Goal: Task Accomplishment & Management: Complete application form

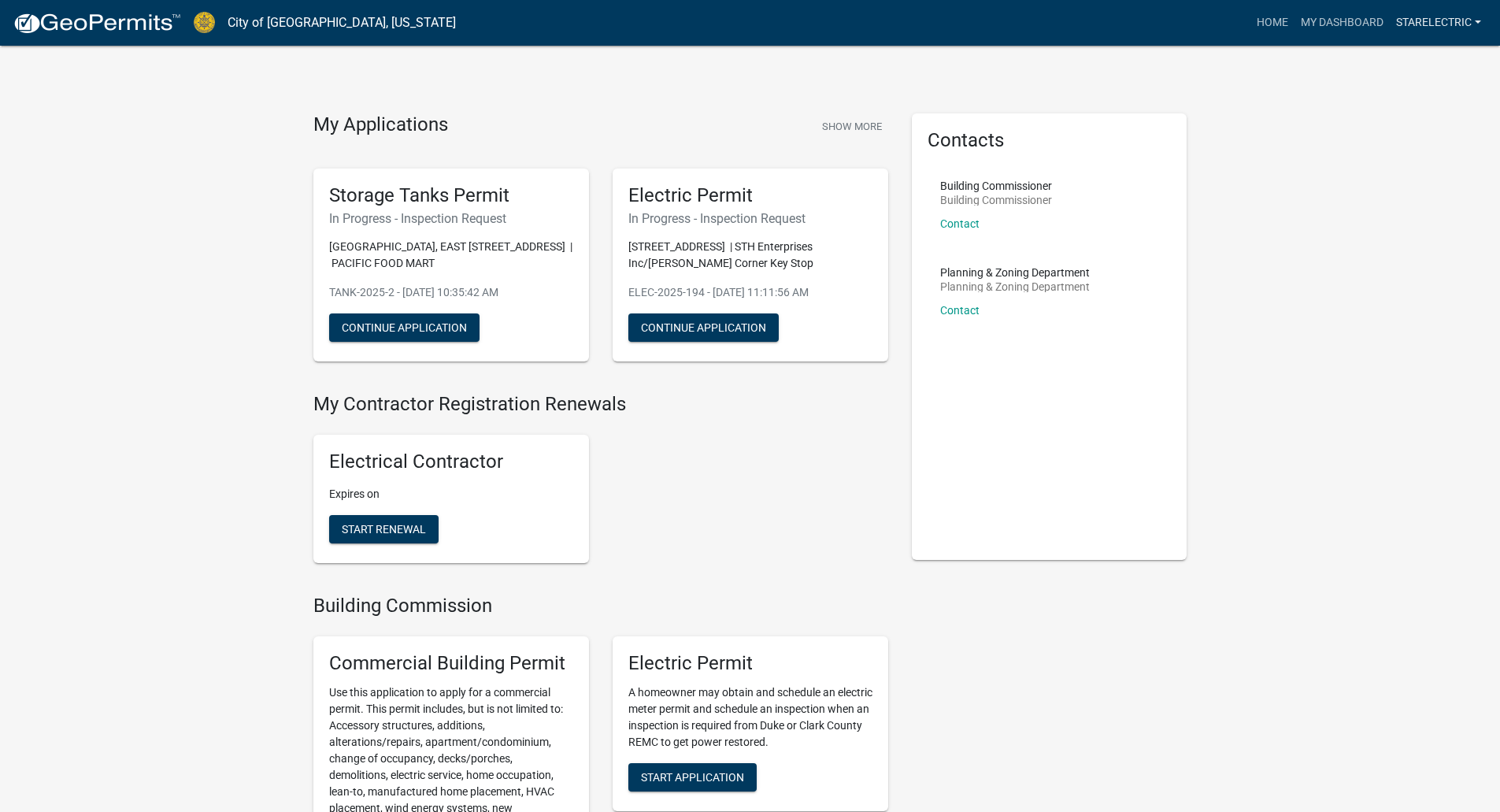
click at [1452, 21] on link "StarElectric" at bounding box center [1439, 23] width 98 height 30
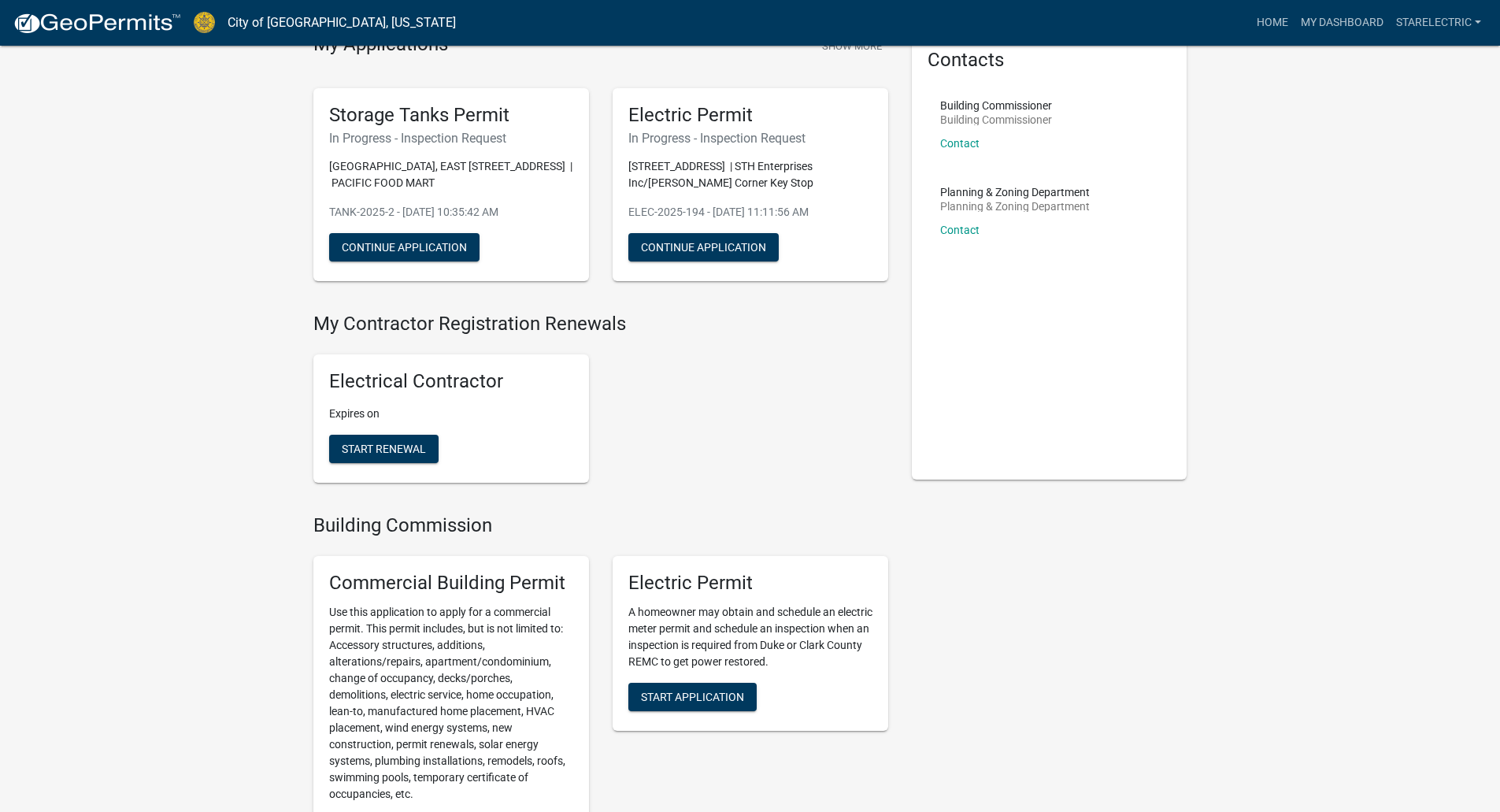
scroll to position [394, 0]
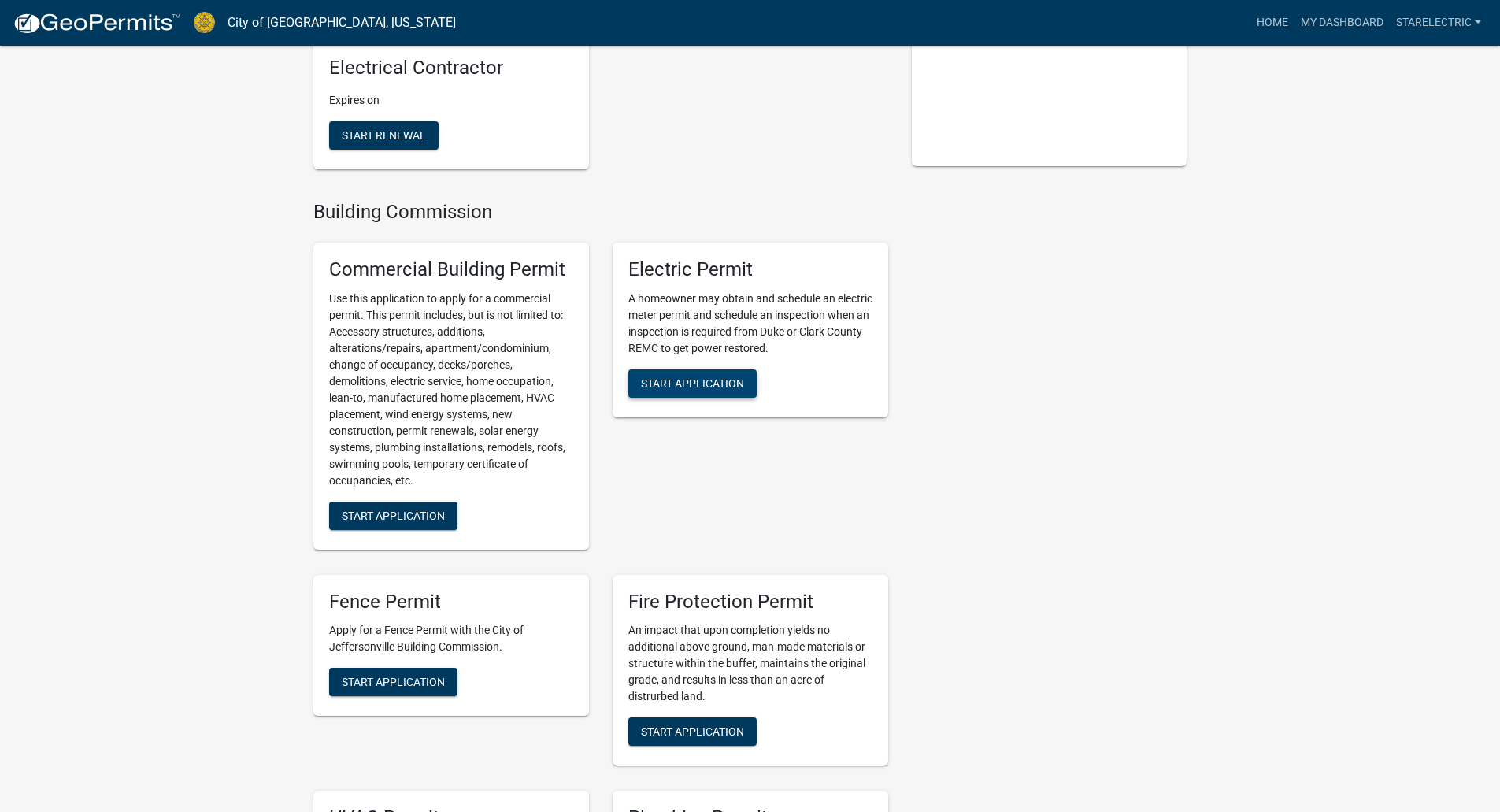
click at [687, 385] on span "Start Application" at bounding box center [693, 383] width 103 height 13
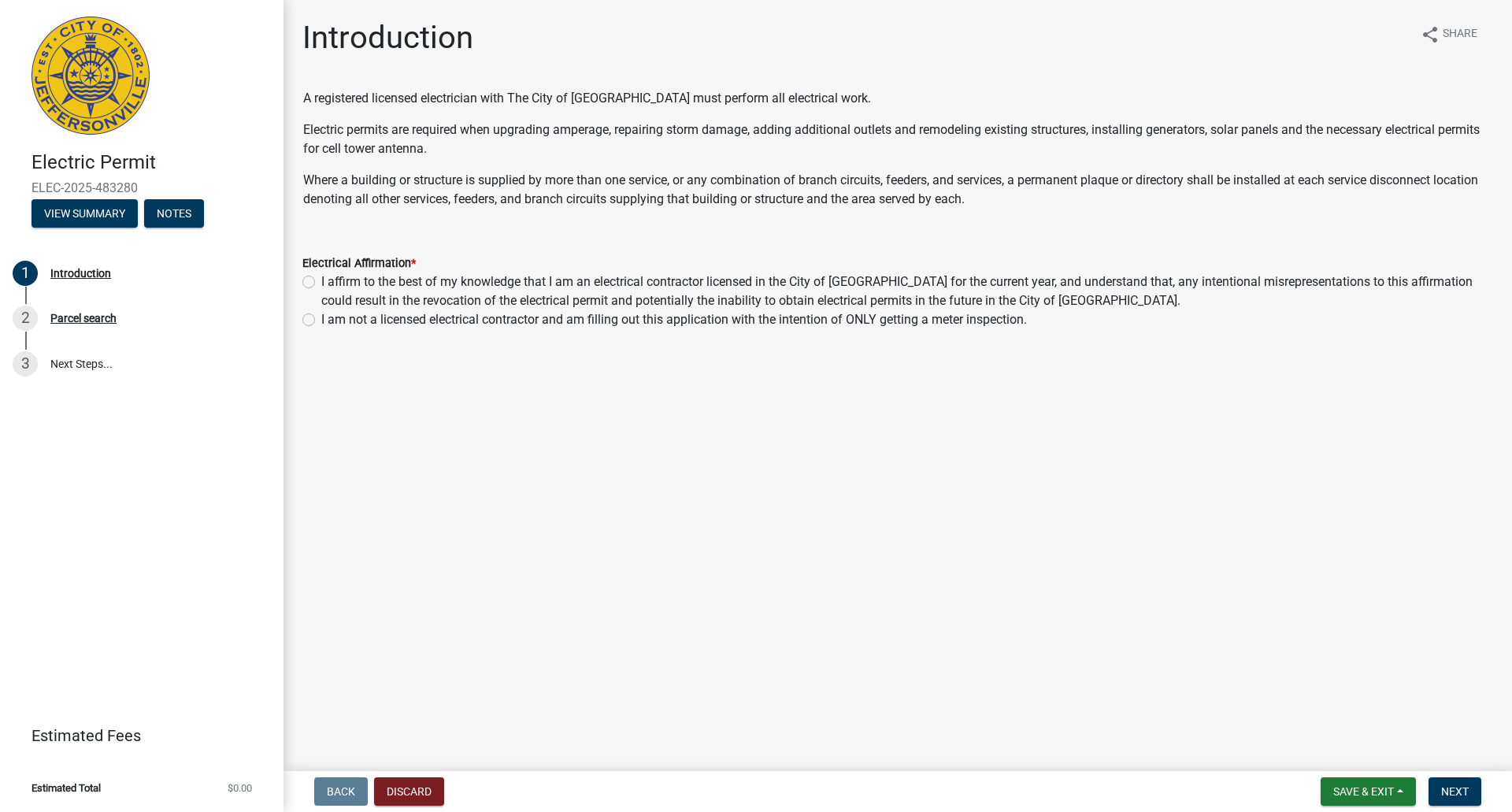
click at [321, 281] on label "I affirm to the best of my knowledge that I am an electrical contractor license…" at bounding box center [907, 291] width 1172 height 38
click at [321, 281] on input "I affirm to the best of my knowledge that I am an electrical contractor license…" at bounding box center [326, 277] width 10 height 10
radio input "true"
click at [1460, 788] on span "Next" at bounding box center [1454, 791] width 27 height 13
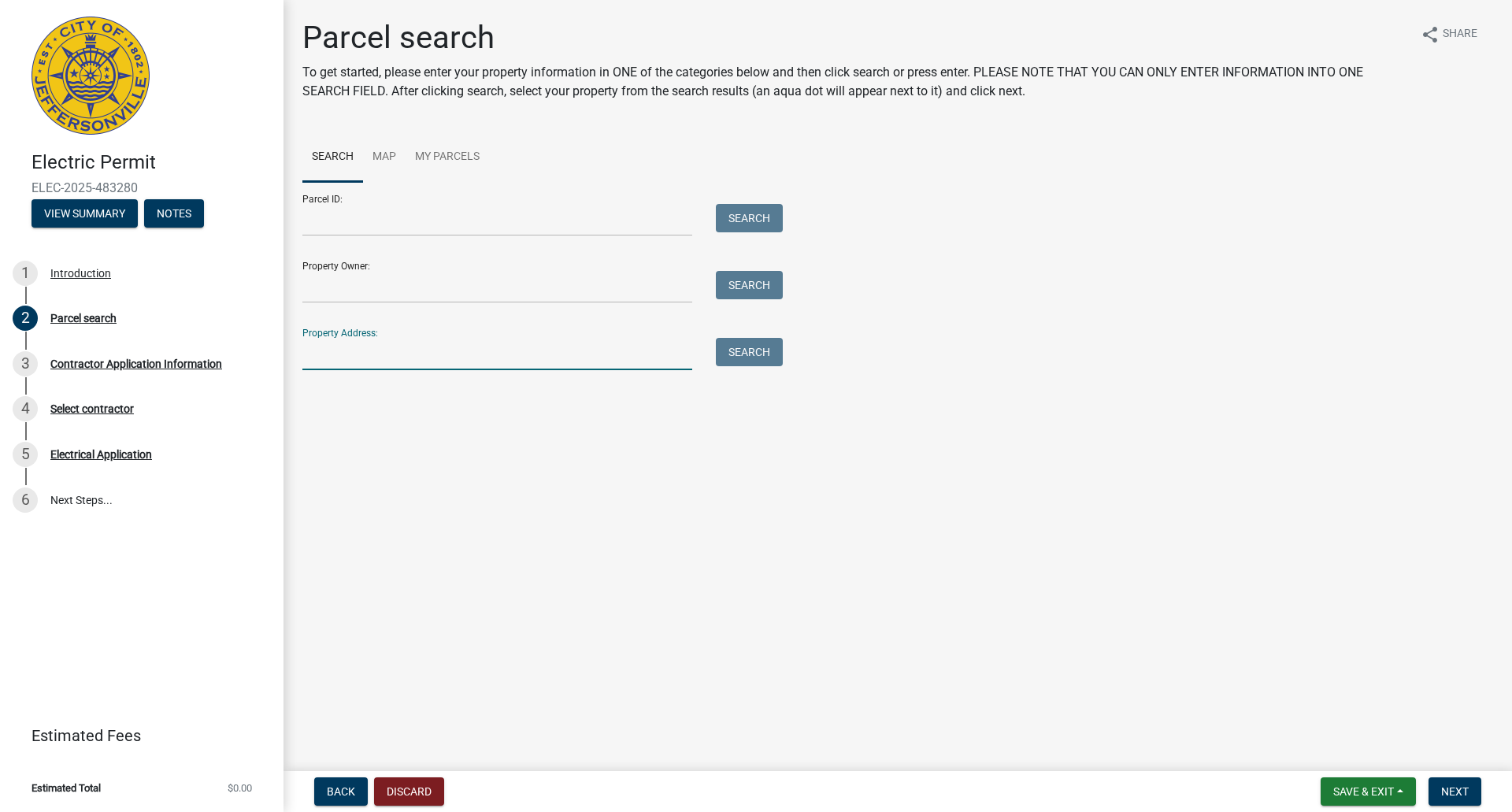
click at [329, 356] on input "Property Address:" at bounding box center [497, 354] width 390 height 33
click at [750, 344] on button "Search" at bounding box center [749, 351] width 67 height 28
click at [450, 358] on input "[STREET_ADDRESS]" at bounding box center [497, 354] width 390 height 33
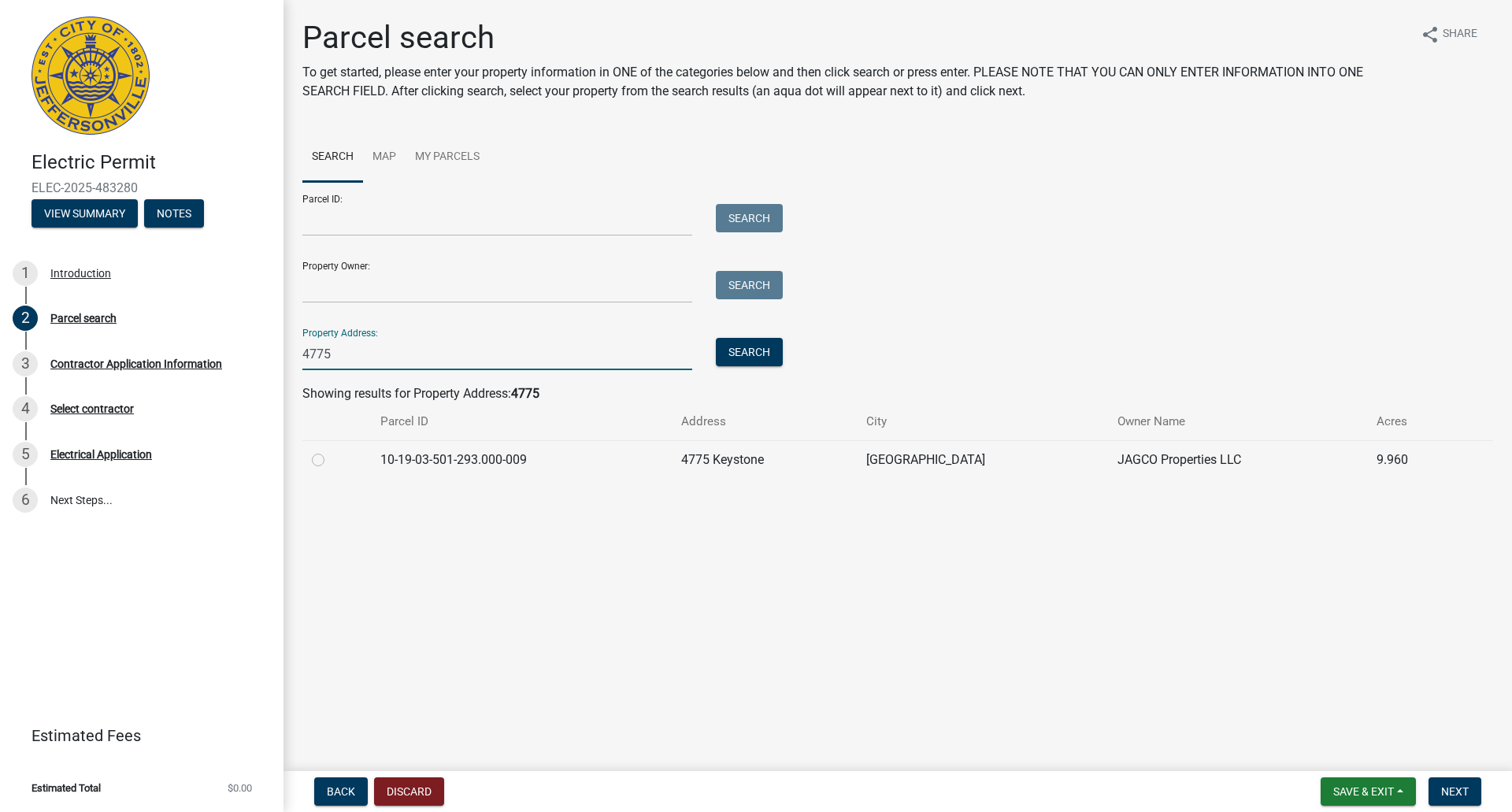
type input "4775"
click at [330, 451] on label at bounding box center [330, 451] width 0 height 0
click at [330, 458] on input "radio" at bounding box center [335, 455] width 10 height 10
radio input "true"
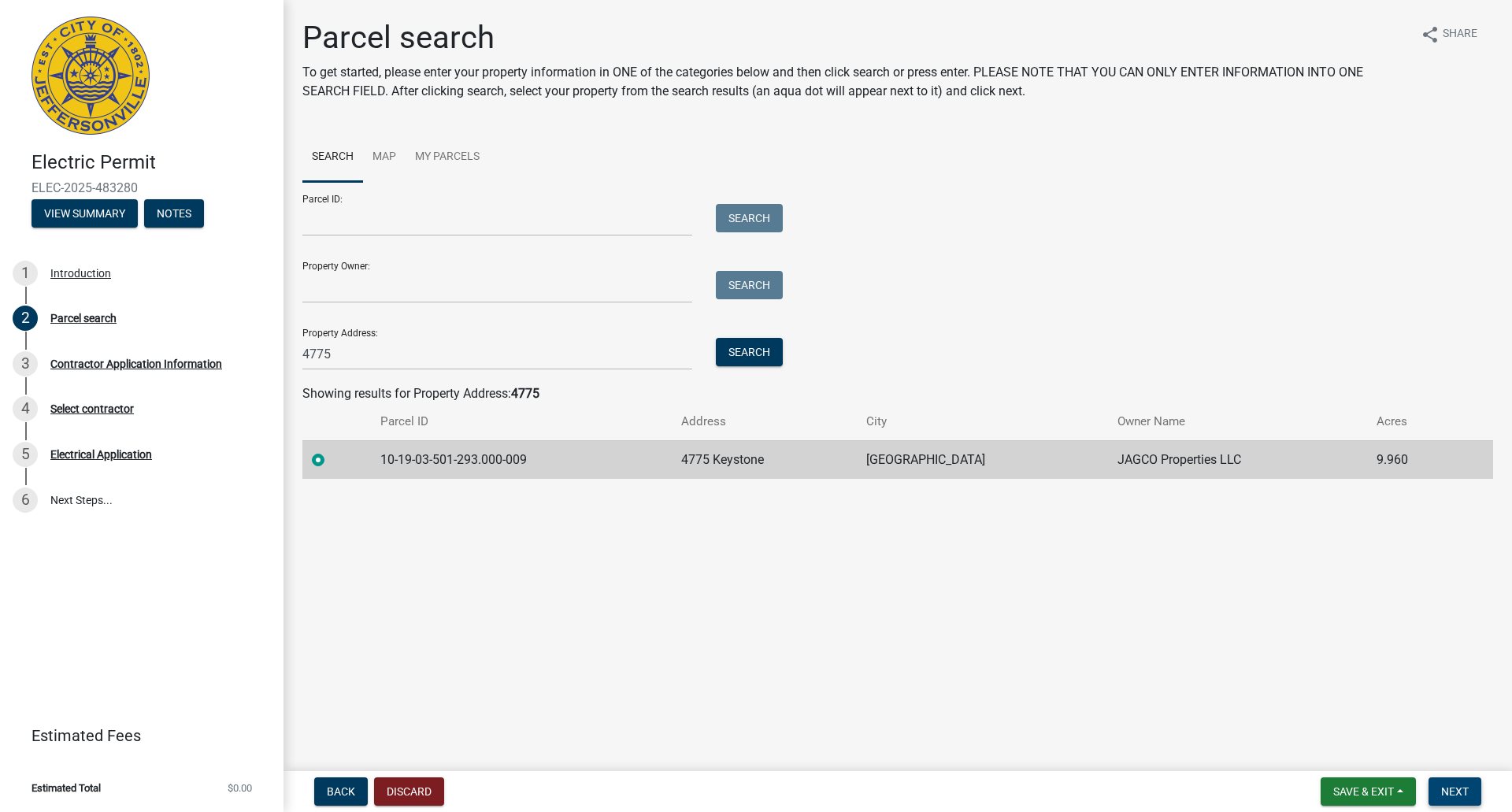
click at [1446, 789] on span "Next" at bounding box center [1454, 791] width 27 height 13
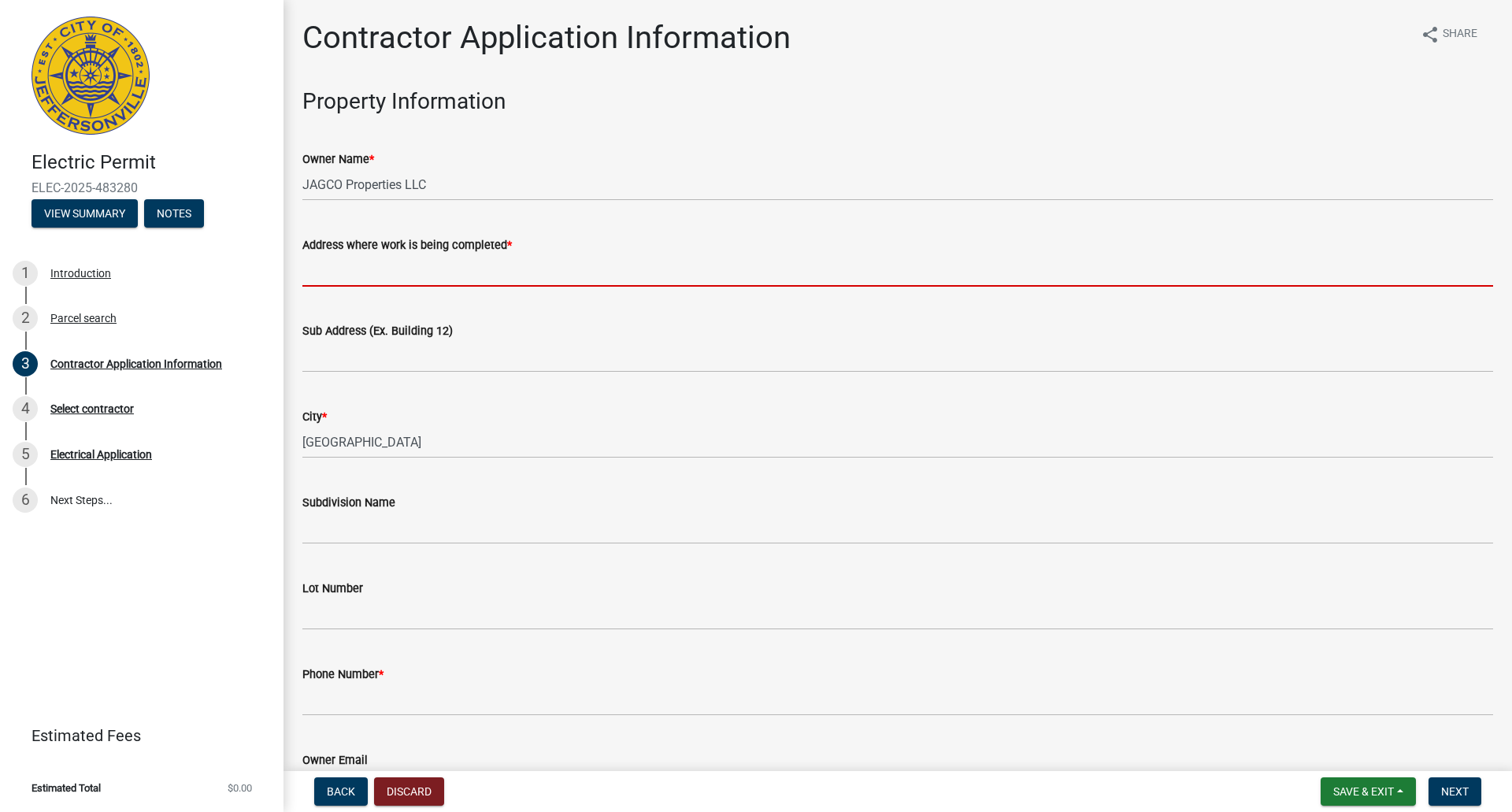
click at [455, 264] on input "Address where work is being completed *" at bounding box center [898, 271] width 1191 height 33
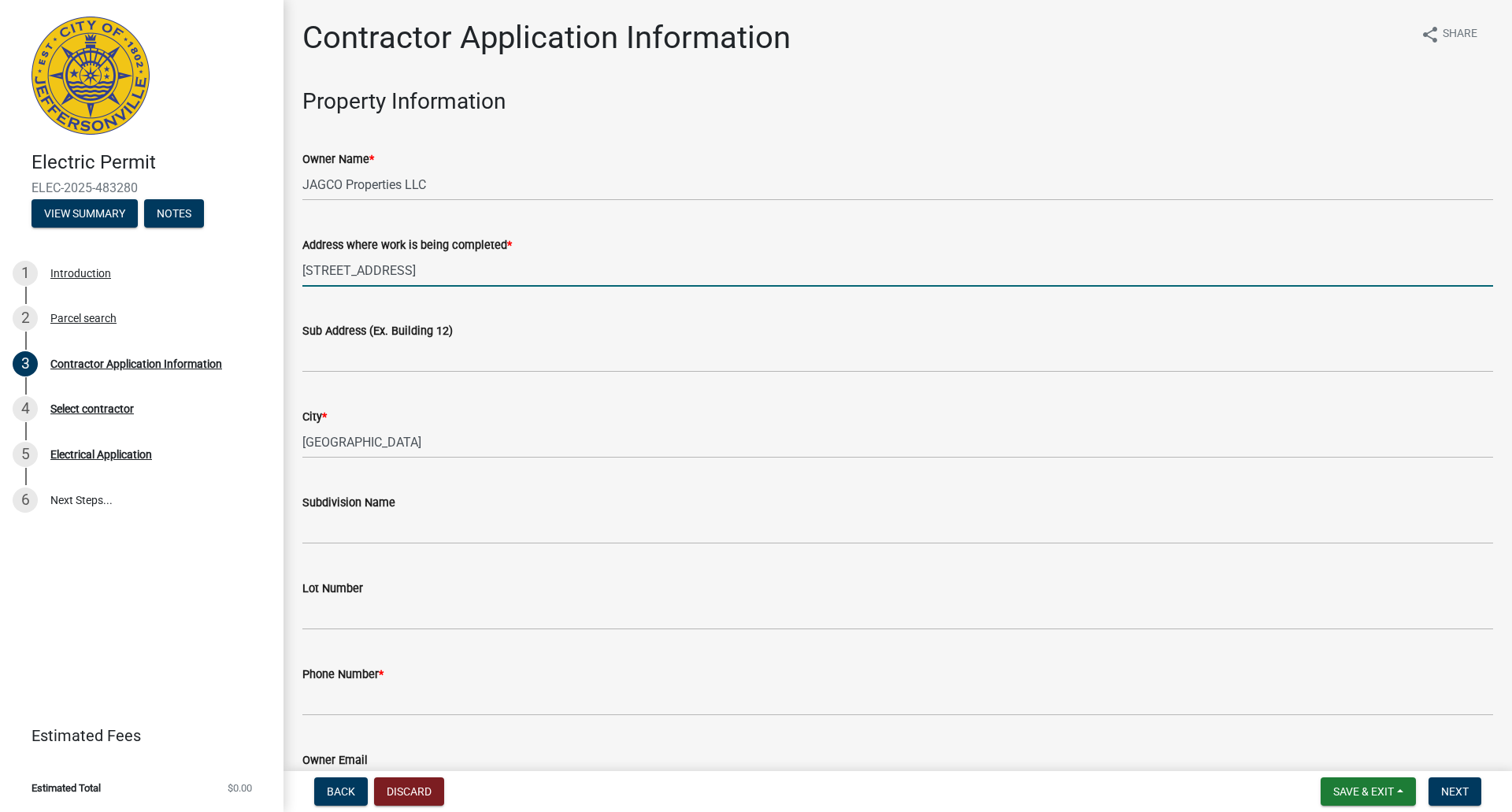
type input "[STREET_ADDRESS]"
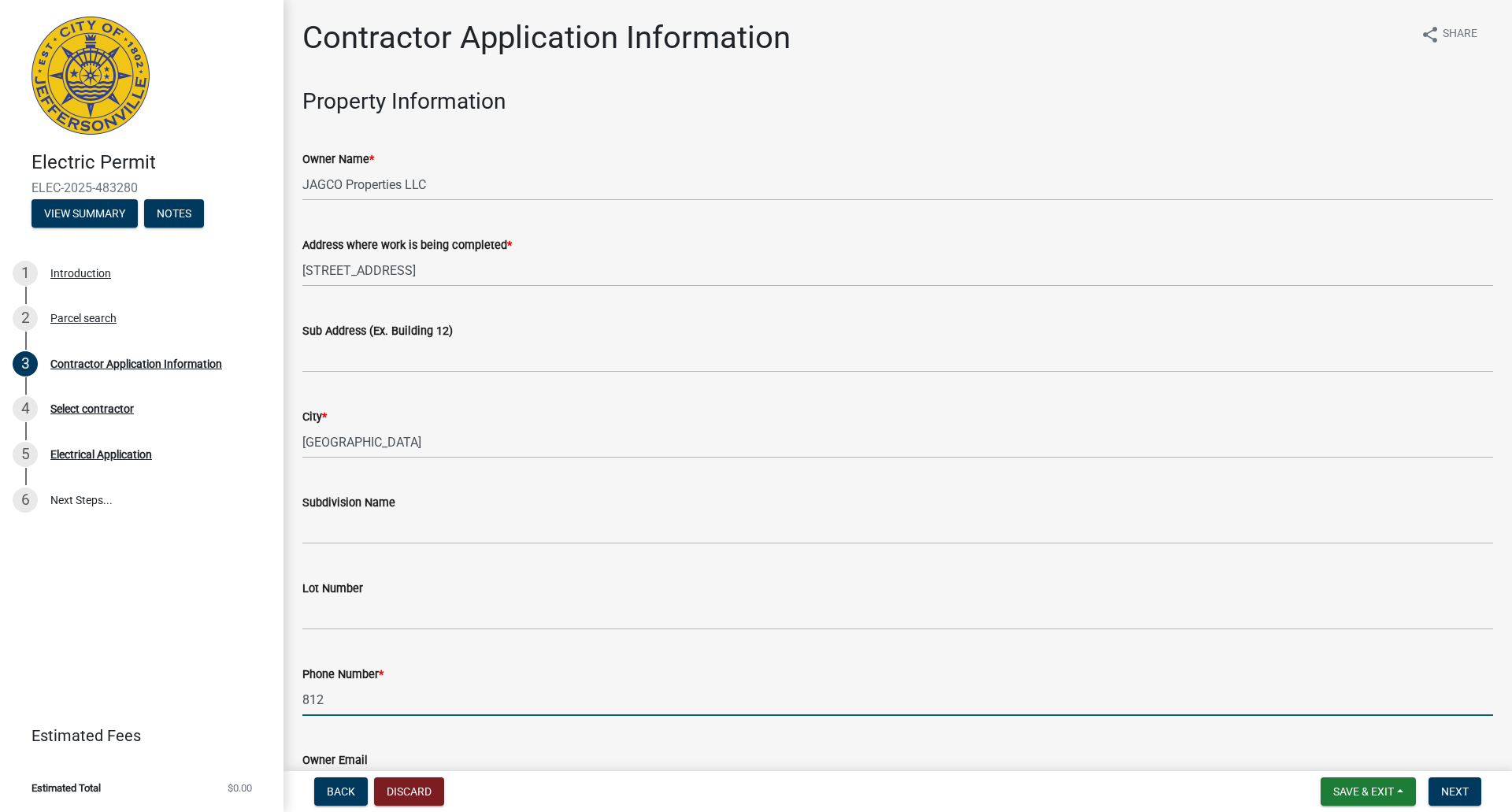
type input "8129497827"
type input "[PERSON_NAME][EMAIL_ADDRESS][DOMAIN_NAME]"
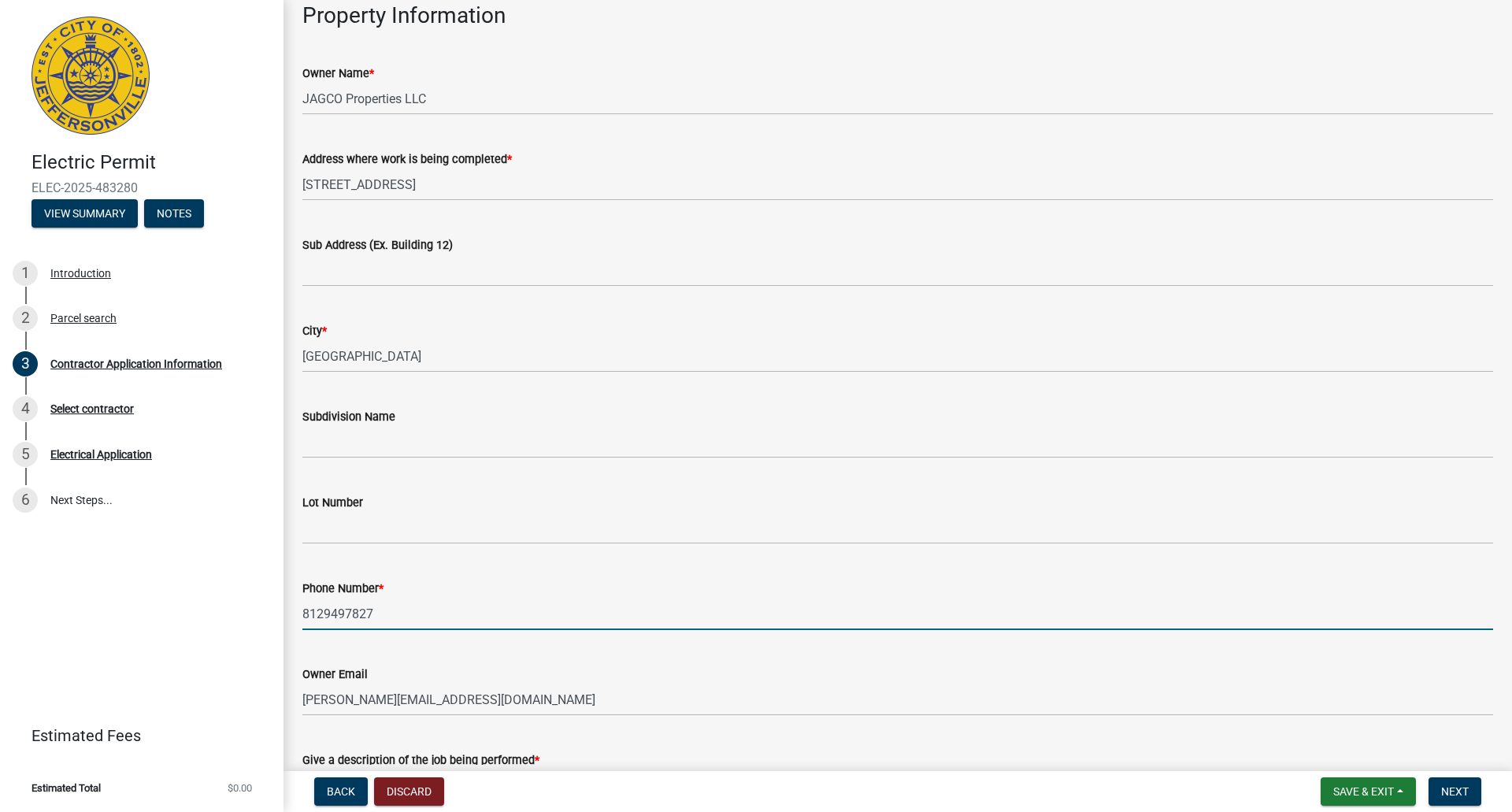
scroll to position [315, 0]
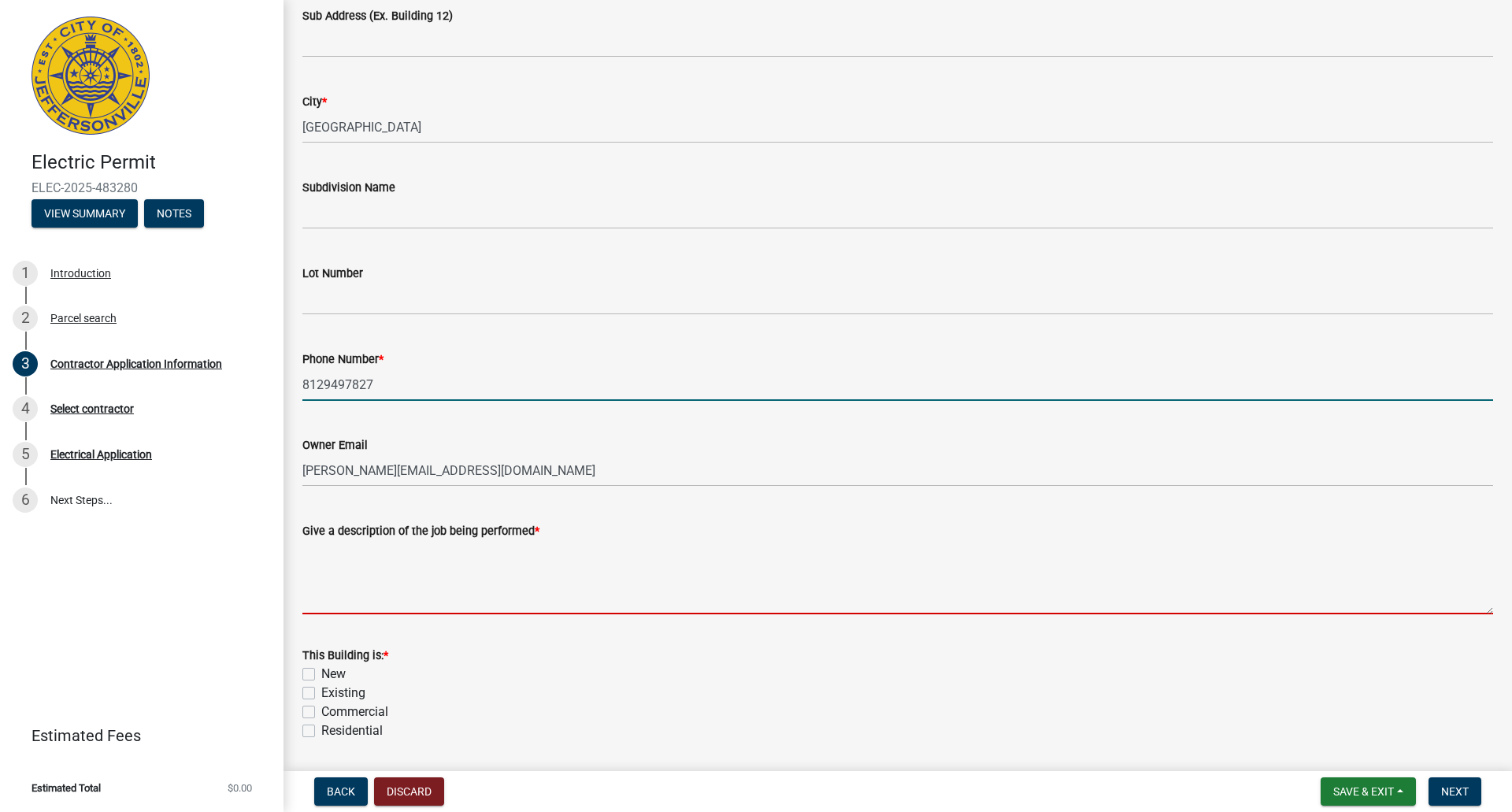
click at [338, 541] on textarea "Give a description of the job being performed *" at bounding box center [898, 578] width 1191 height 74
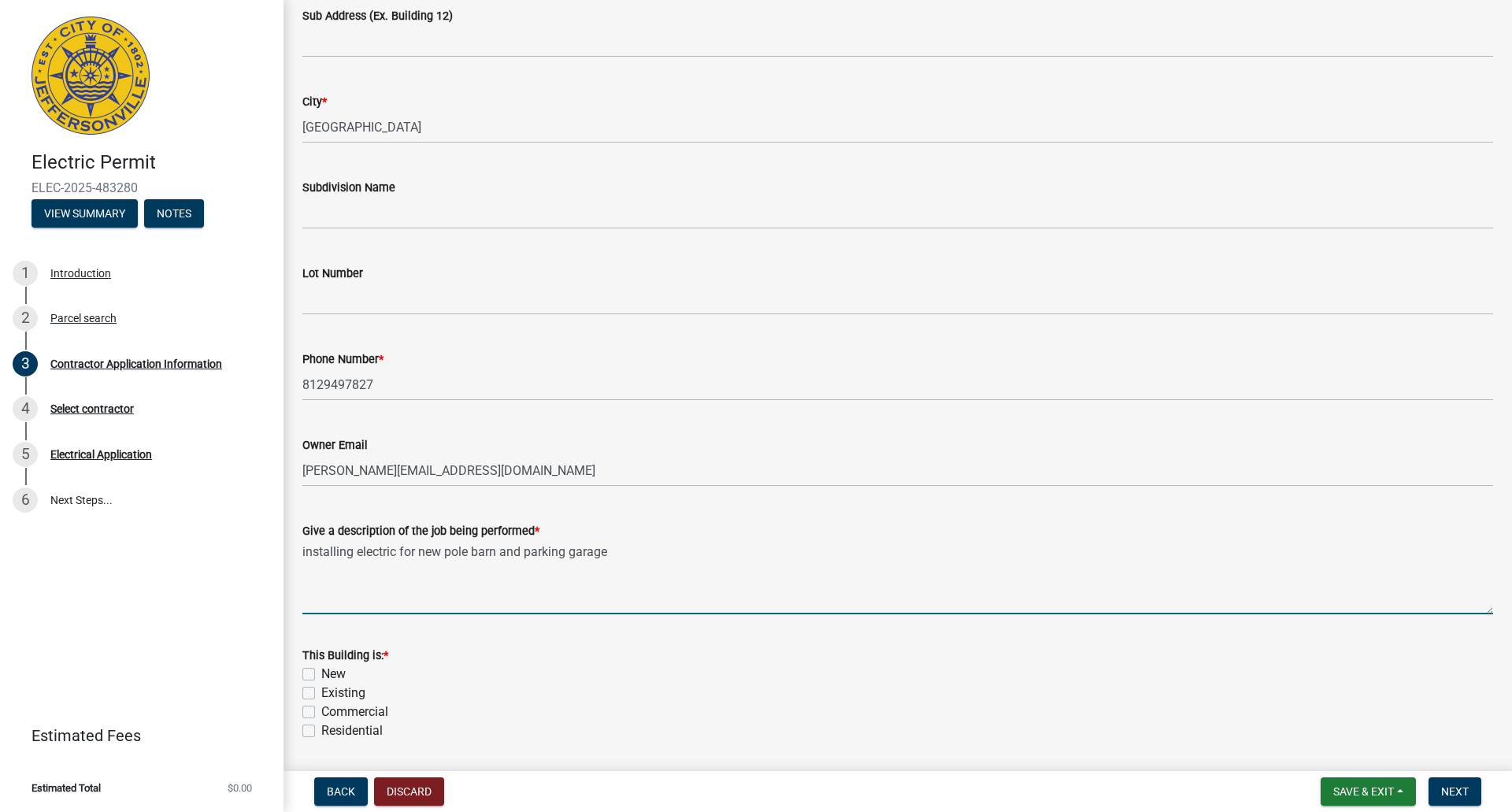
type textarea "installing electric for new pole barn and parking garage"
click at [321, 673] on label "New" at bounding box center [333, 673] width 24 height 19
click at [321, 673] on input "New" at bounding box center [326, 669] width 10 height 10
checkbox input "true"
checkbox input "false"
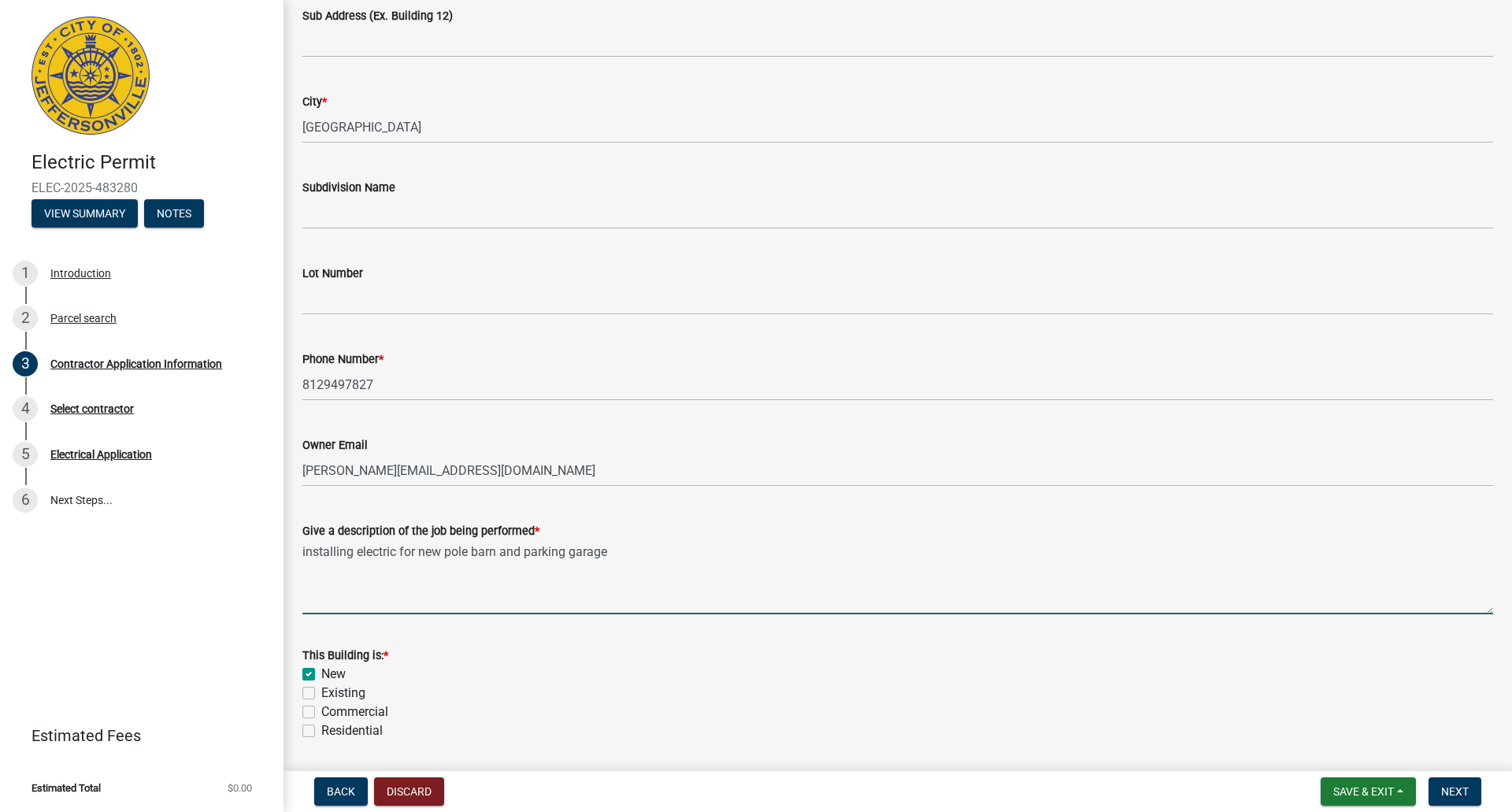
checkbox input "false"
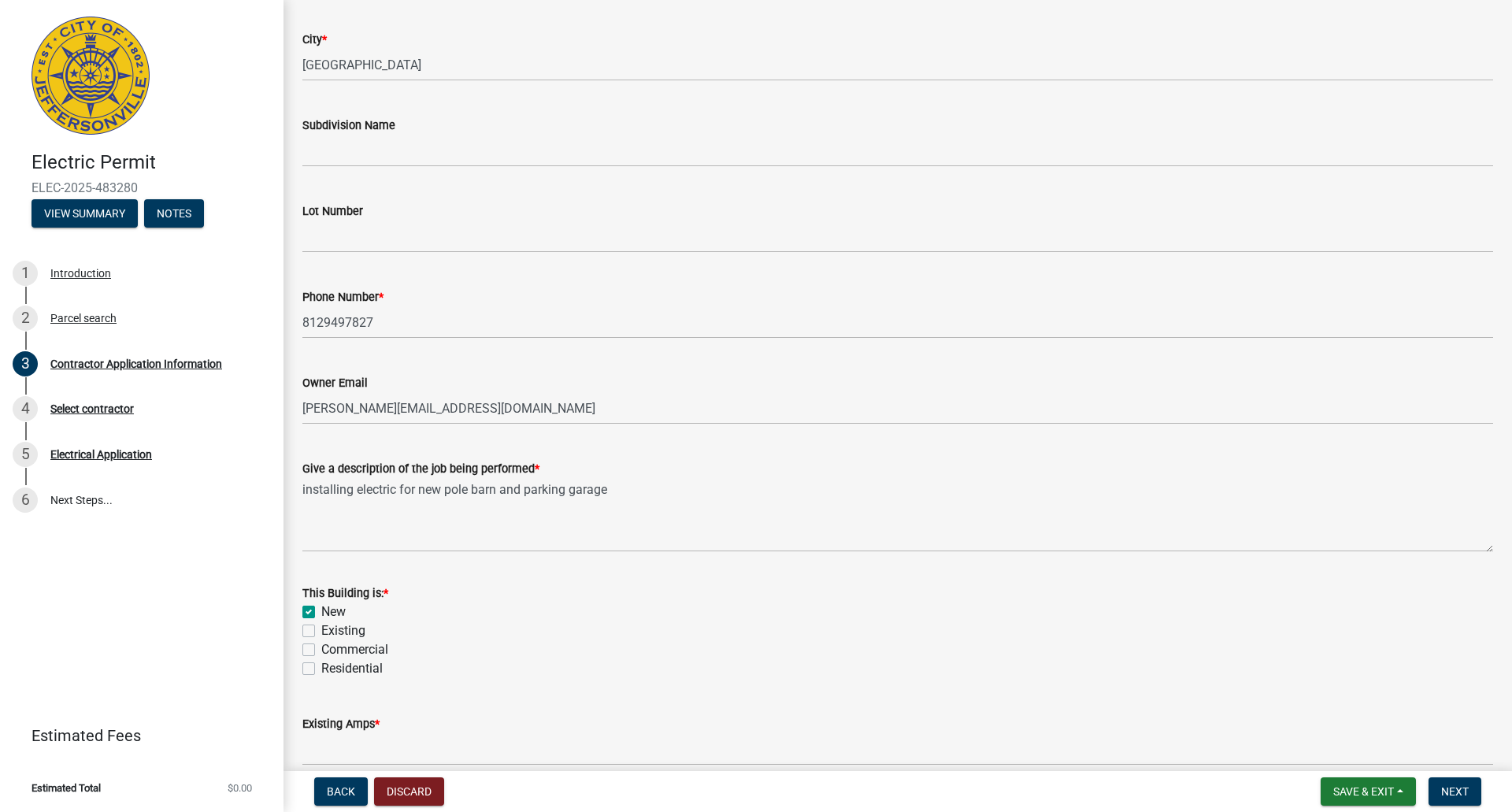
scroll to position [541, 0]
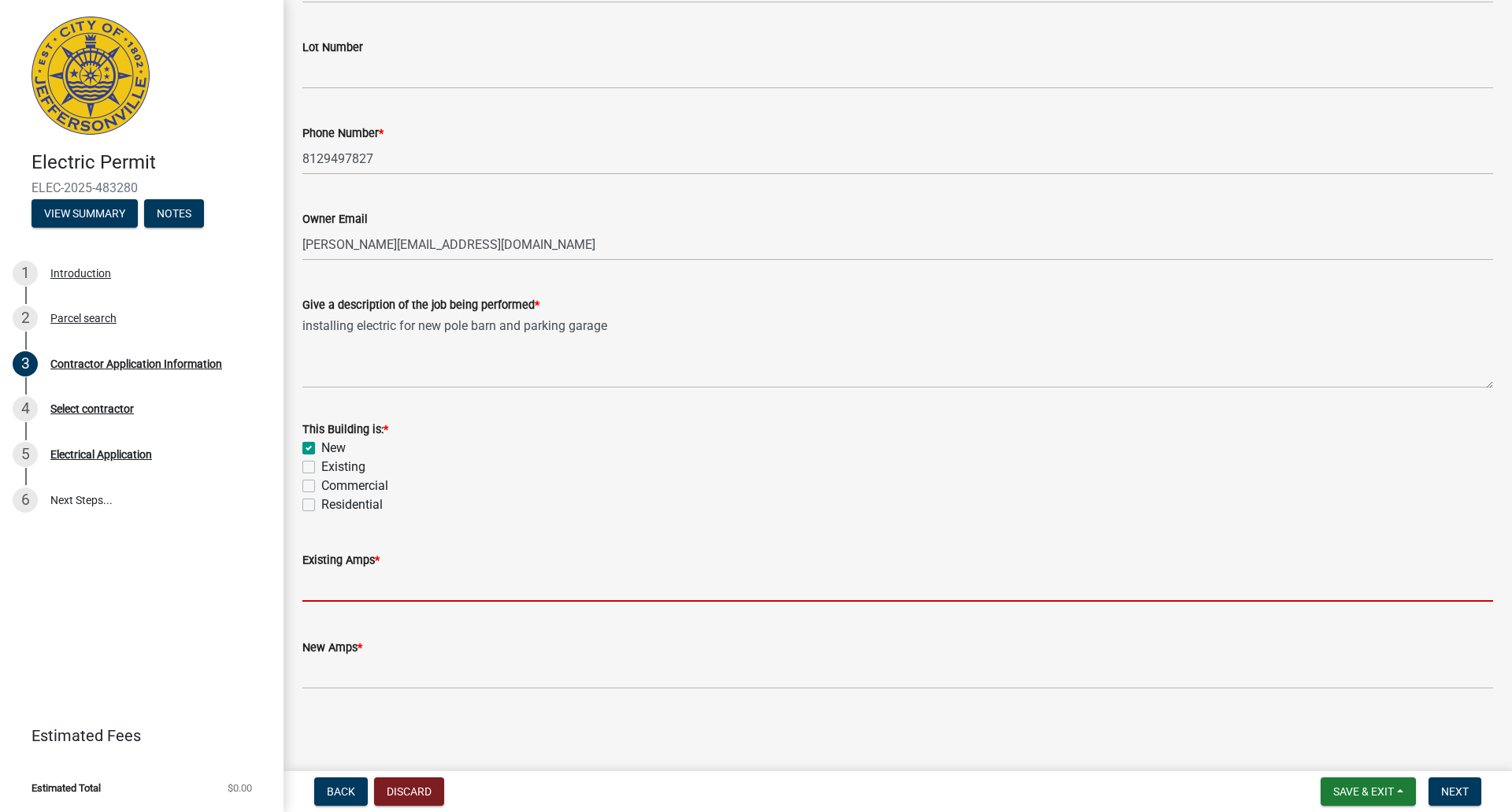
click at [343, 580] on input "text" at bounding box center [898, 586] width 1191 height 33
type input "0"
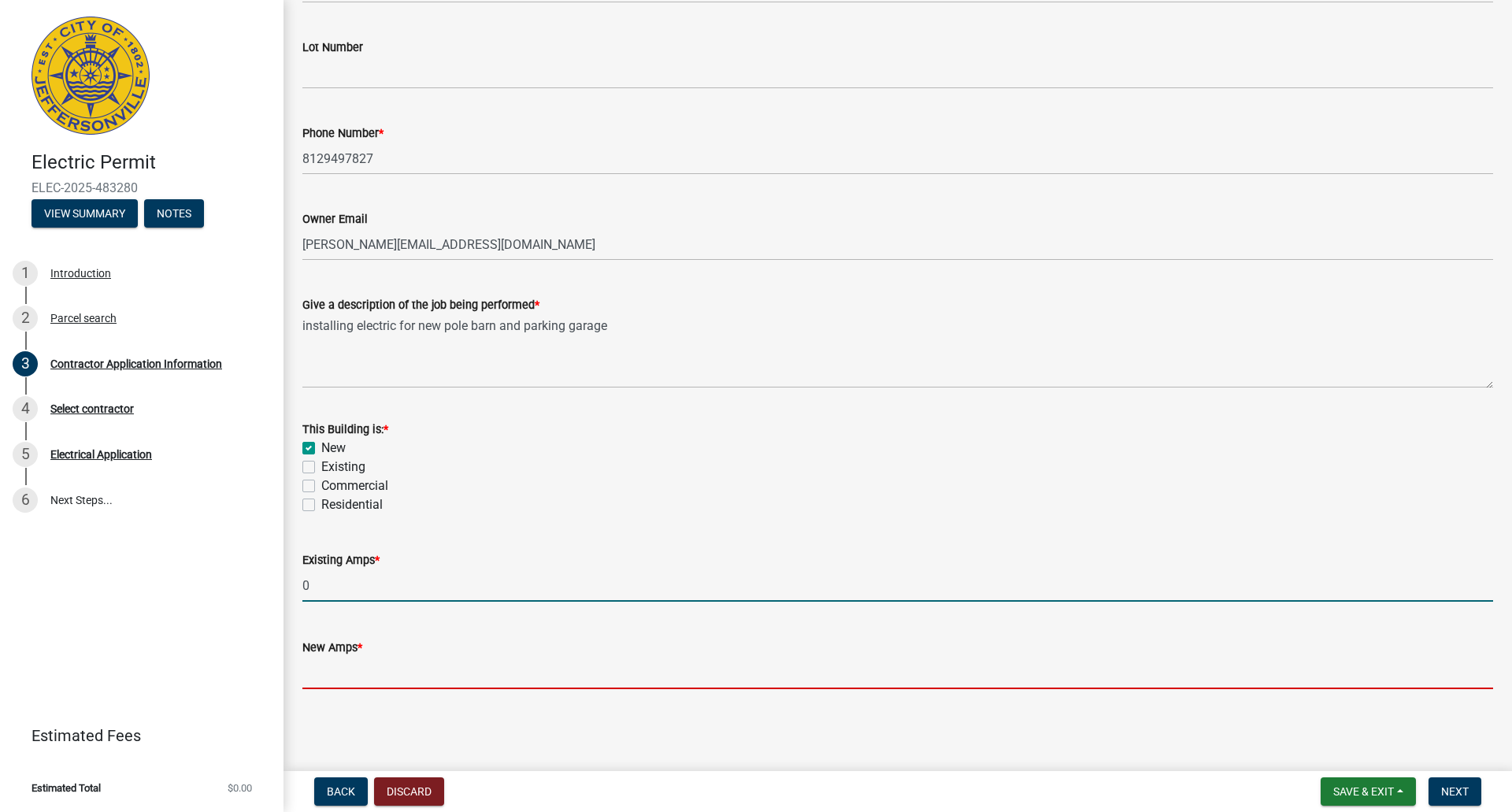
click at [347, 672] on input "text" at bounding box center [898, 673] width 1191 height 33
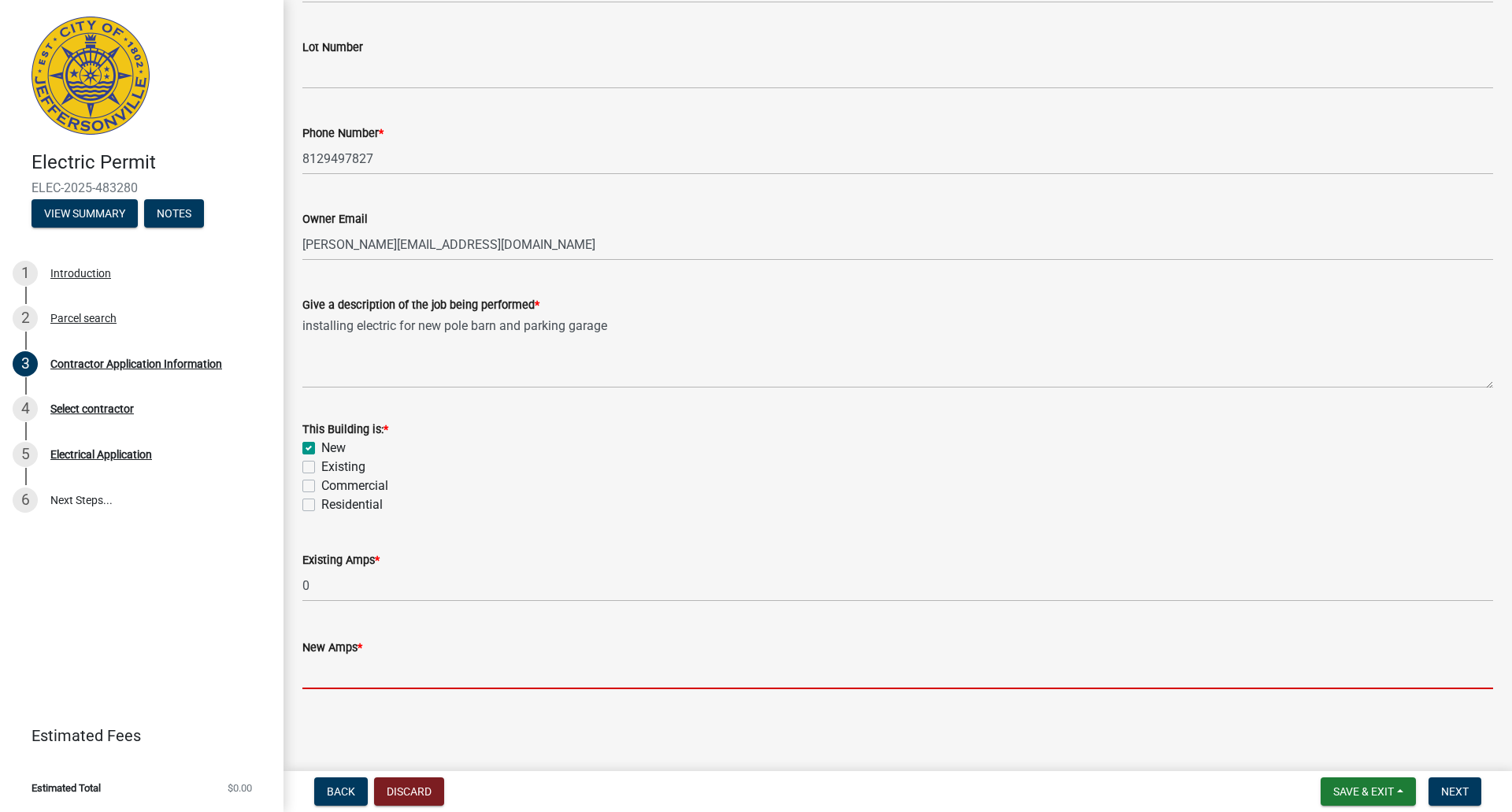
type input "400"
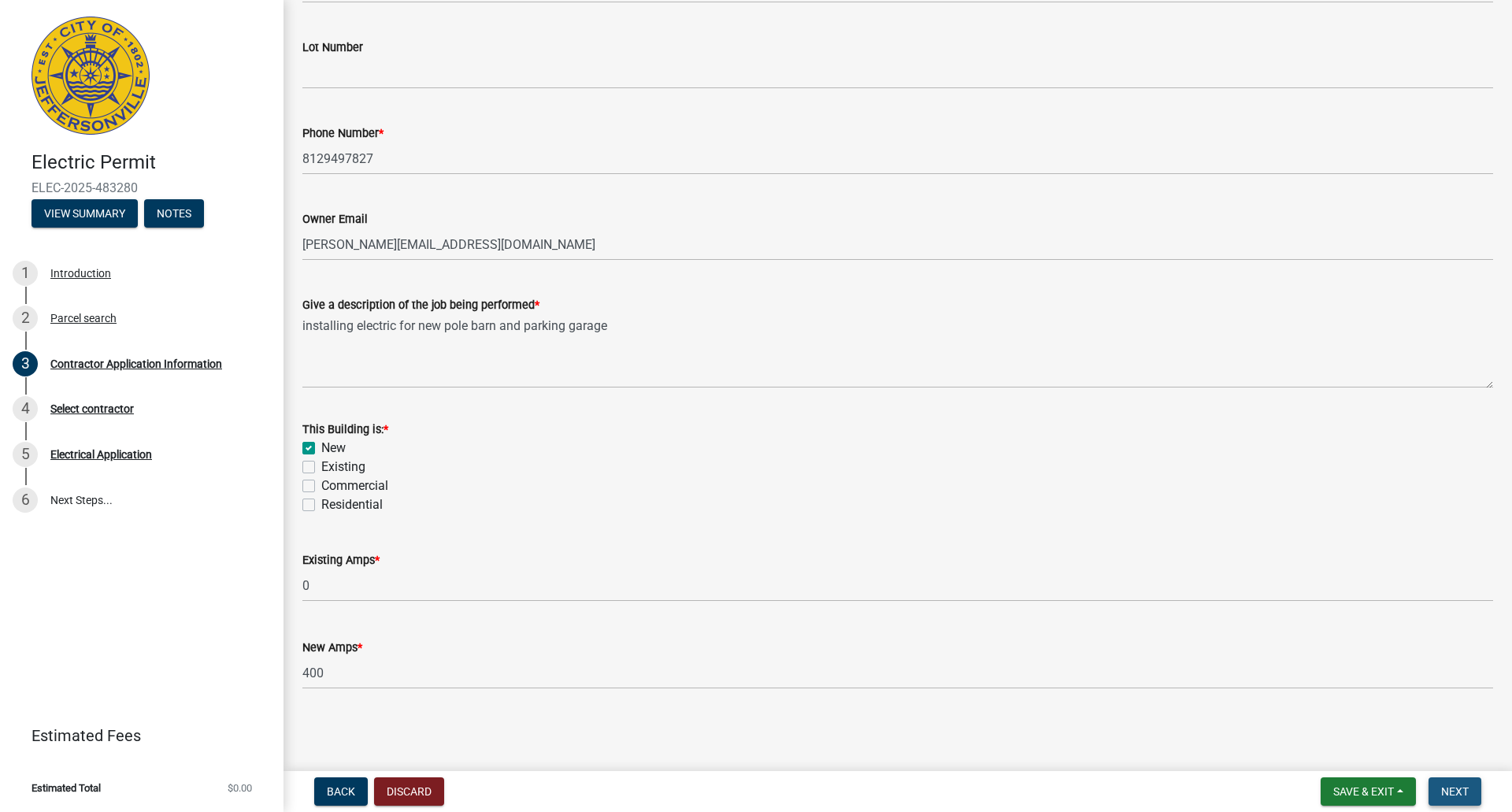
click at [1466, 788] on span "Next" at bounding box center [1454, 791] width 27 height 13
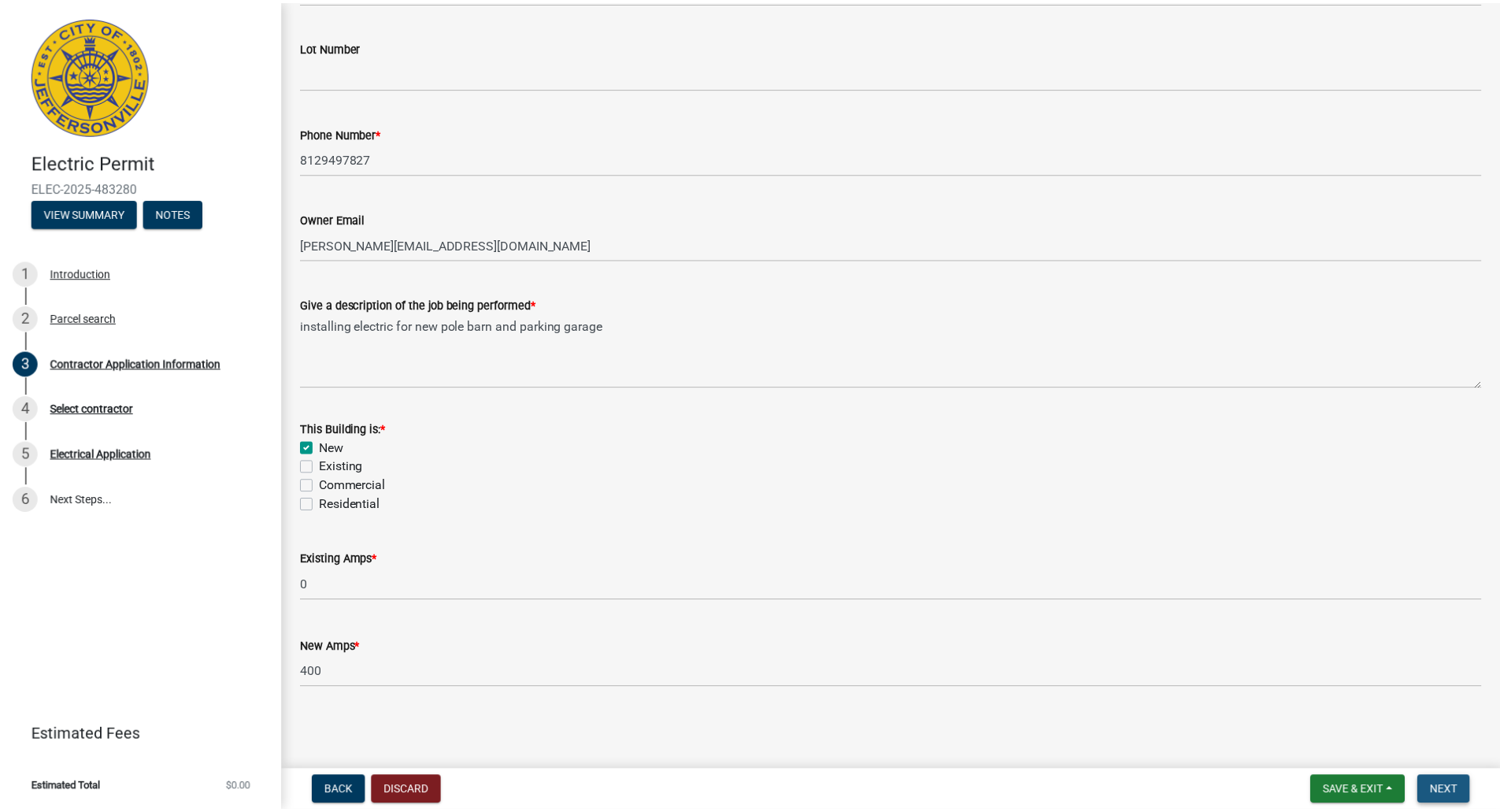
scroll to position [0, 0]
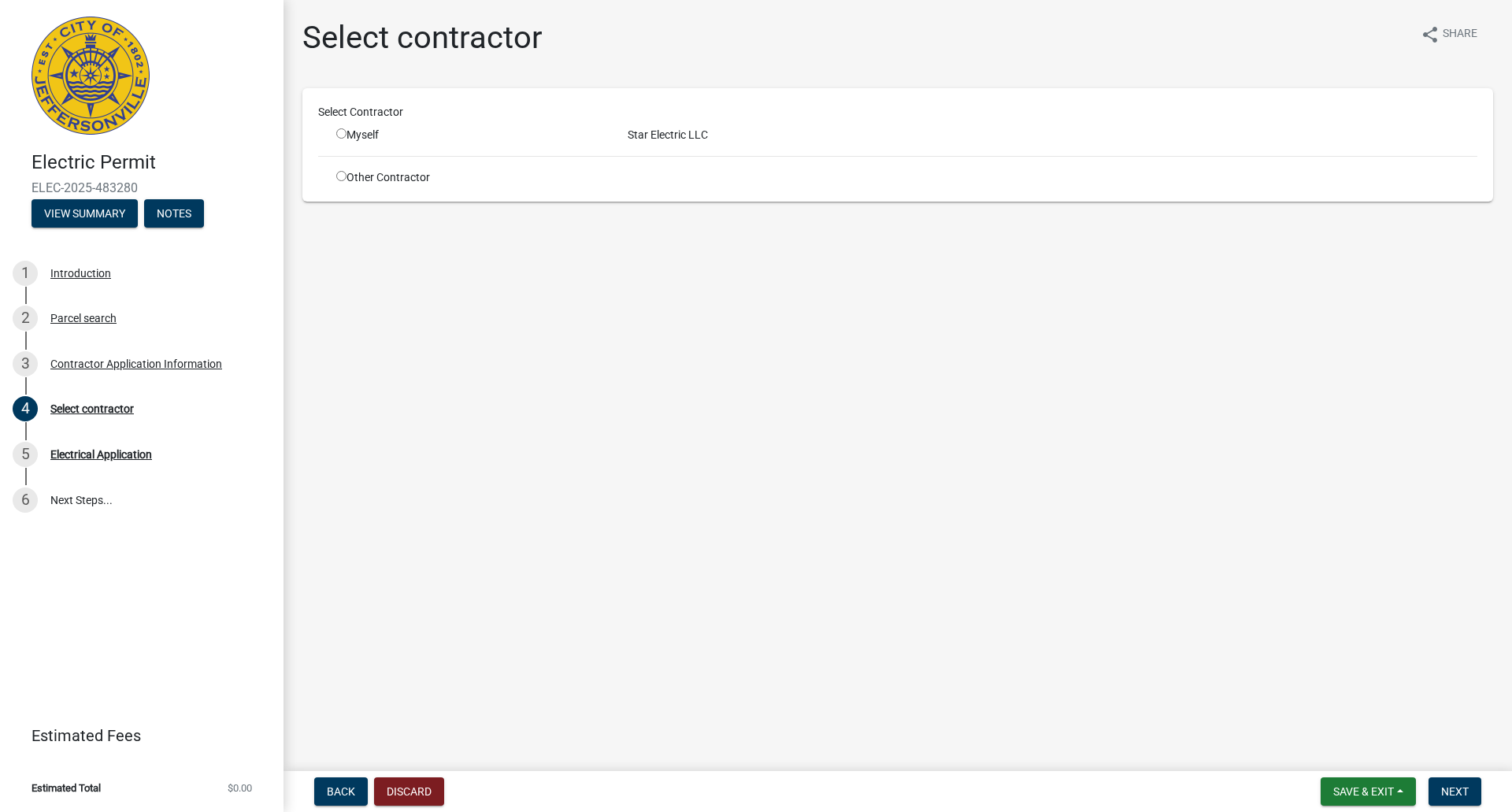
click at [341, 136] on input "radio" at bounding box center [341, 133] width 10 height 10
radio input "true"
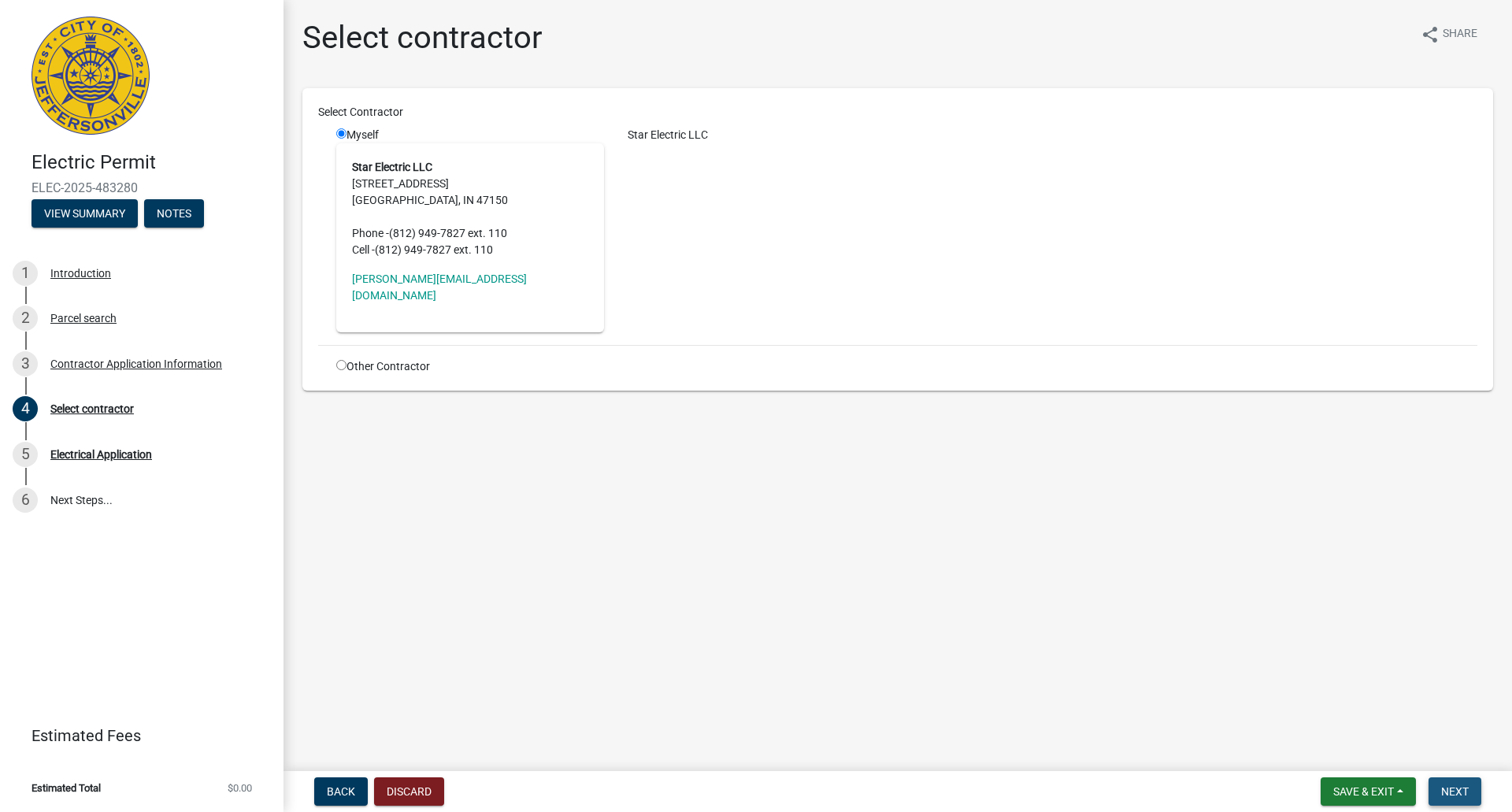
click at [1454, 789] on span "Next" at bounding box center [1454, 791] width 27 height 13
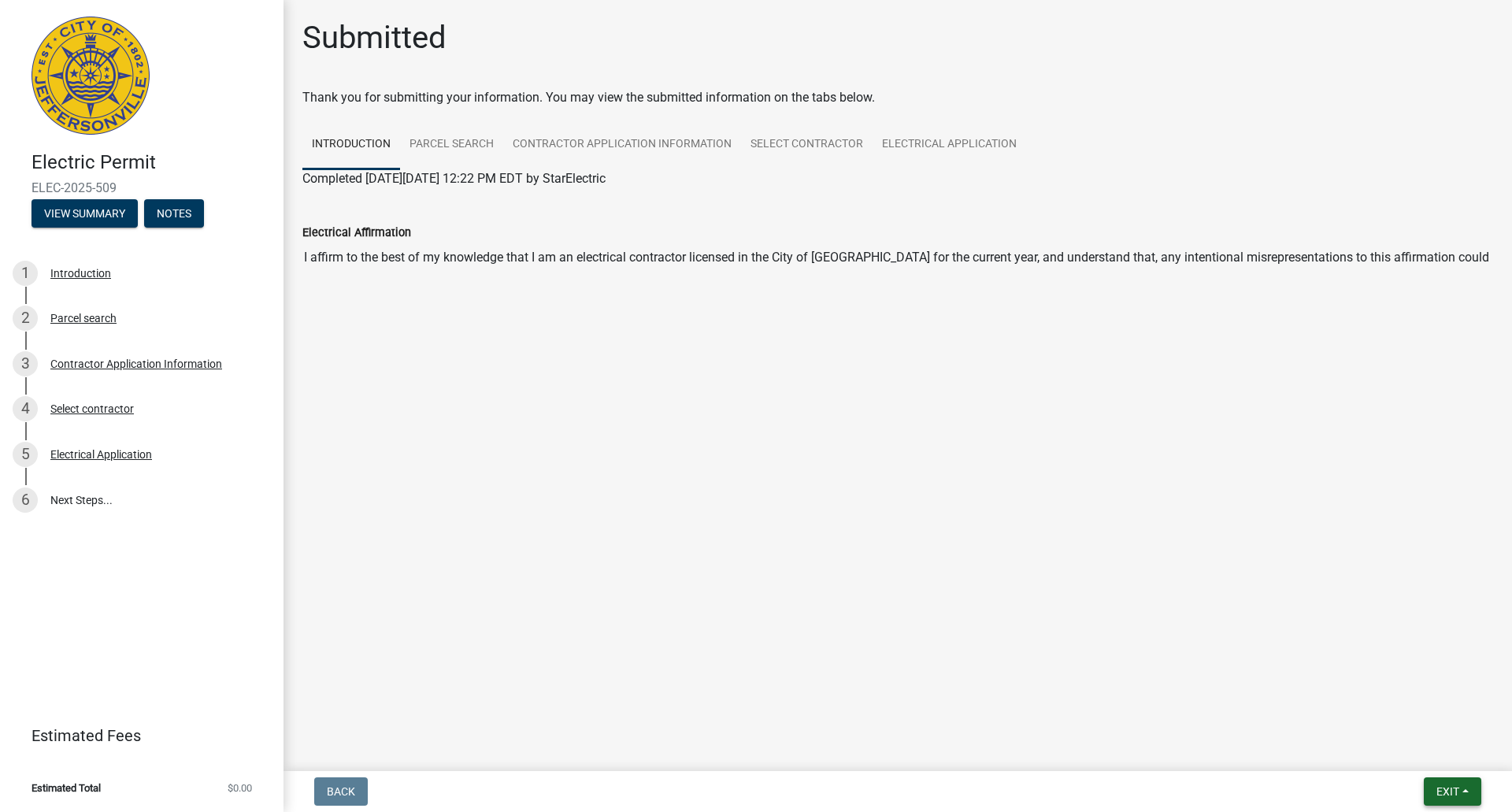
click at [1451, 789] on span "Exit" at bounding box center [1447, 791] width 23 height 13
click at [1414, 750] on button "Save & Exit" at bounding box center [1417, 750] width 126 height 38
